Goal: Task Accomplishment & Management: Use online tool/utility

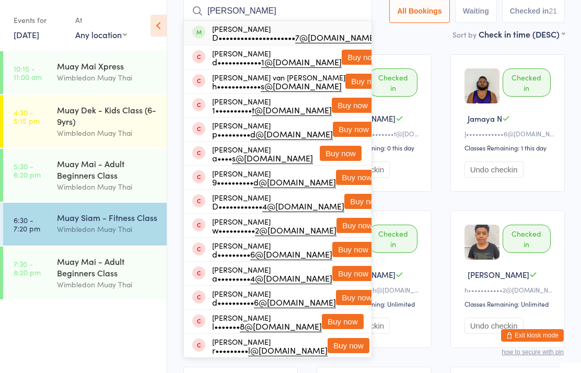
type input "[PERSON_NAME]"
click at [329, 45] on div "Dee Lous D••••••••••••••••••••• 7@[DOMAIN_NAME] Drop in" at bounding box center [278, 33] width 188 height 24
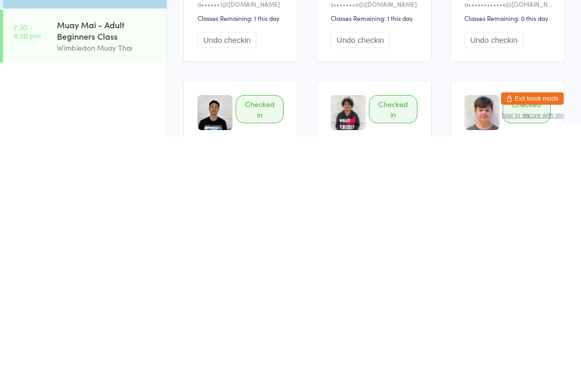
scroll to position [435, 0]
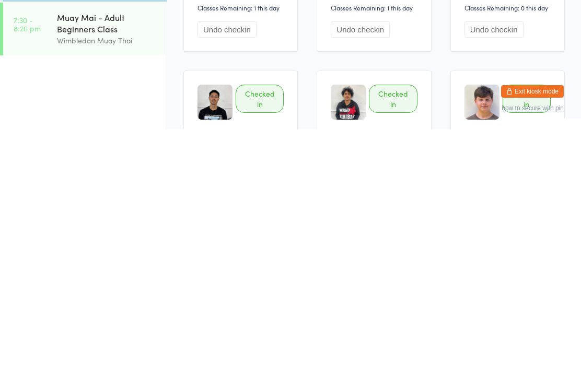
click at [87, 279] on div "Wimbledon Muay Thai" at bounding box center [107, 285] width 101 height 12
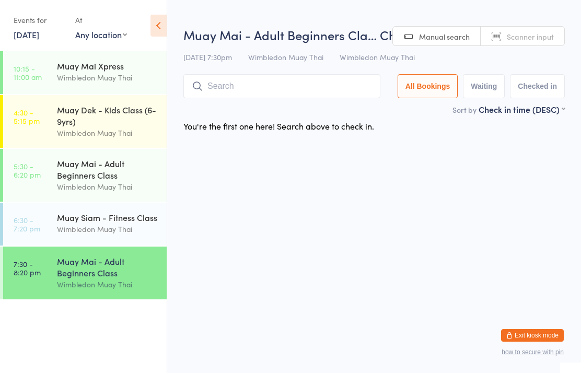
click at [310, 93] on input "search" at bounding box center [281, 86] width 197 height 24
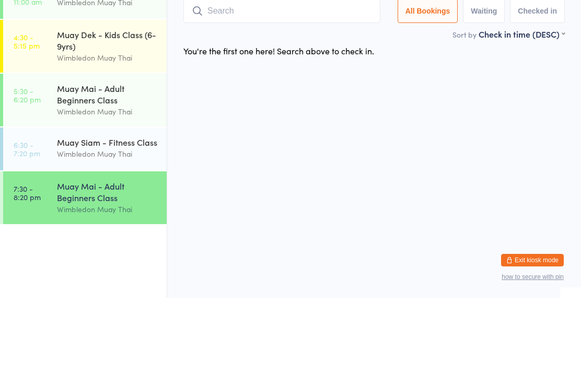
click at [115, 158] on div "Muay Mai - Adult Beginners Class" at bounding box center [107, 169] width 101 height 23
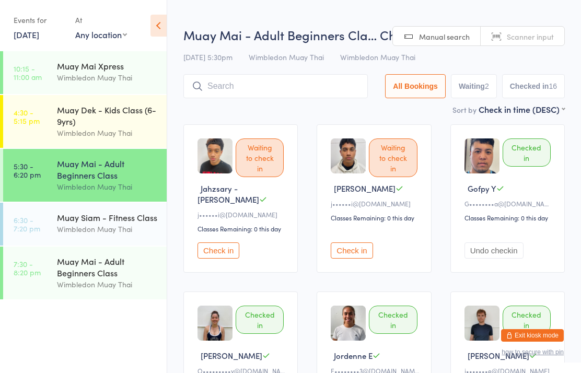
click at [120, 279] on div "Muay Mai - Adult Beginners Class" at bounding box center [107, 267] width 101 height 23
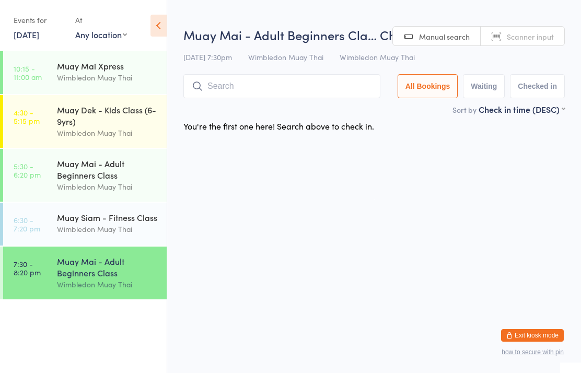
click at [291, 80] on input "search" at bounding box center [281, 86] width 197 height 24
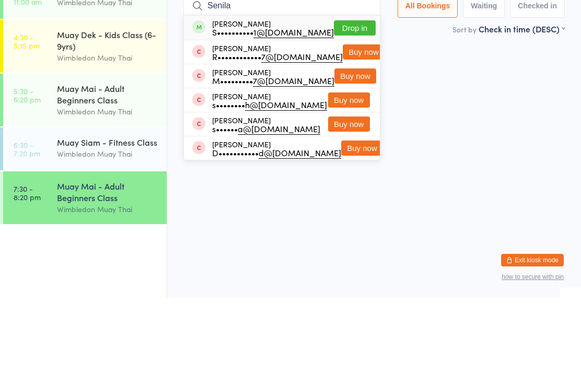
type input "Senila"
click at [356, 96] on button "Drop in" at bounding box center [355, 103] width 42 height 15
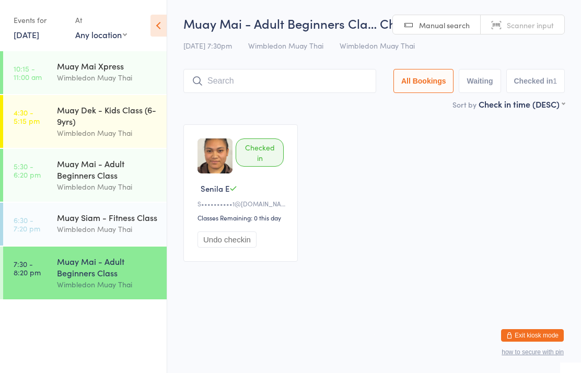
click at [281, 86] on input "search" at bounding box center [279, 81] width 193 height 24
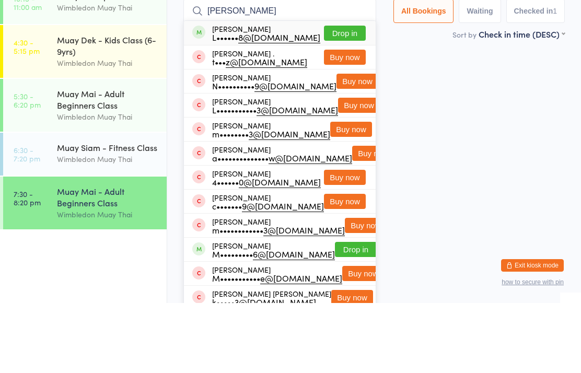
type input "[PERSON_NAME]"
click at [345, 96] on button "Drop in" at bounding box center [345, 103] width 42 height 15
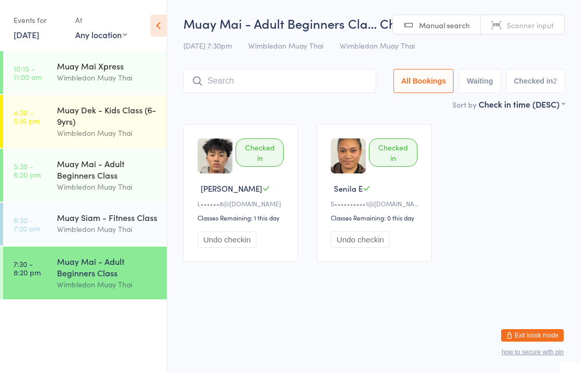
click at [281, 75] on input "search" at bounding box center [279, 81] width 193 height 24
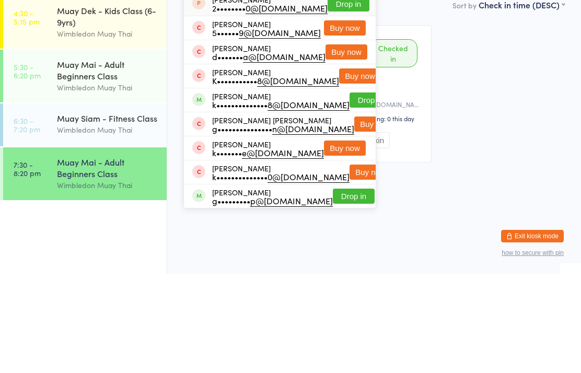
type input "[PERSON_NAME]"
click at [356, 192] on button "Drop in" at bounding box center [371, 199] width 42 height 15
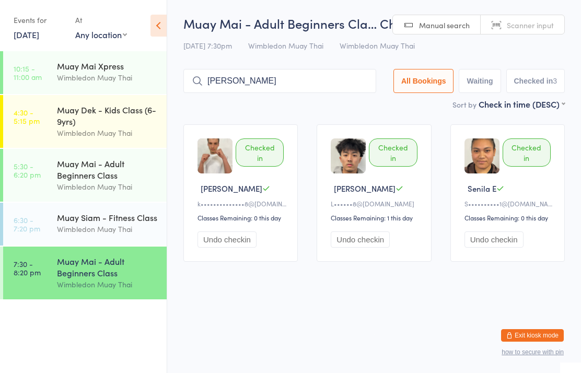
click at [295, 74] on input "[PERSON_NAME]" at bounding box center [279, 81] width 193 height 24
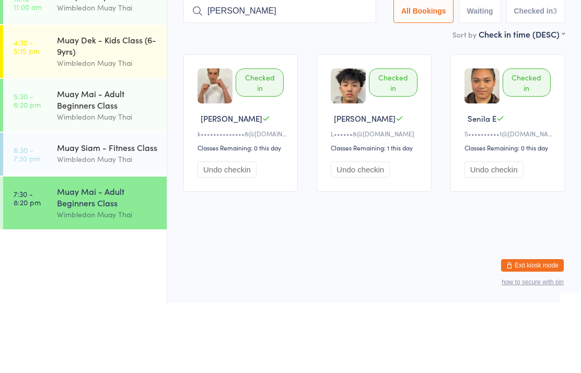
click at [300, 69] on input "[PERSON_NAME]" at bounding box center [279, 81] width 193 height 24
click at [296, 69] on input "[PERSON_NAME]" at bounding box center [279, 81] width 193 height 24
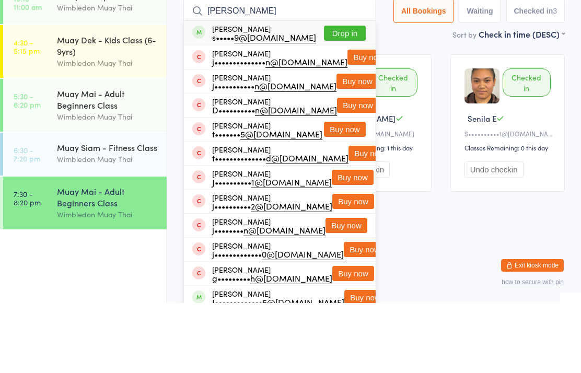
type input "[PERSON_NAME]"
click at [337, 96] on button "Drop in" at bounding box center [345, 103] width 42 height 15
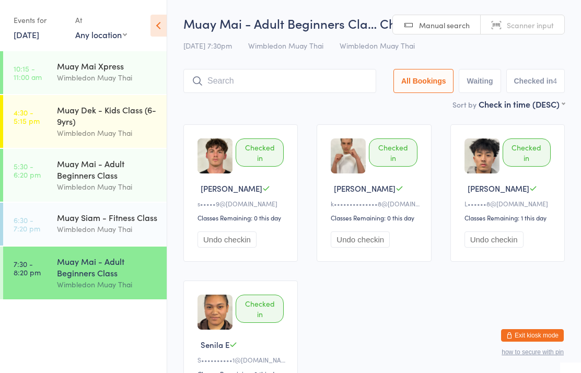
click at [258, 73] on input "search" at bounding box center [279, 81] width 193 height 24
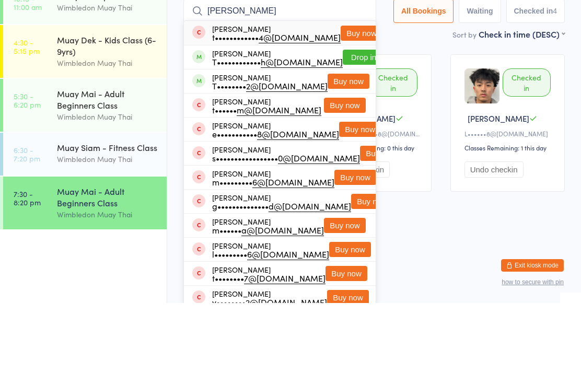
type input "[PERSON_NAME]"
click at [345, 120] on button "Drop in" at bounding box center [364, 127] width 42 height 15
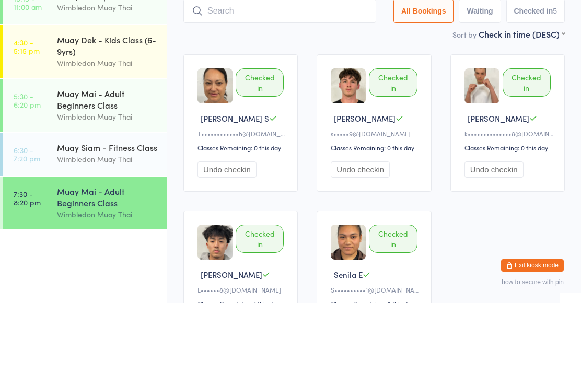
click at [206, 115] on div "Checked in [PERSON_NAME] S T•••••••••••• h@[DOMAIN_NAME] Classes Remaining: 0 t…" at bounding box center [374, 271] width 400 height 312
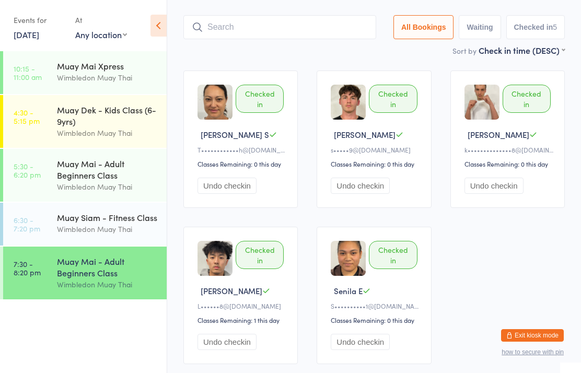
scroll to position [53, 0]
